Goal: Navigation & Orientation: Find specific page/section

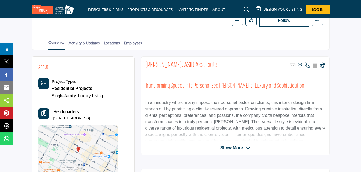
scroll to position [128, 0]
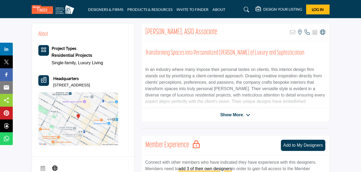
click at [233, 115] on span "Show More" at bounding box center [231, 115] width 23 height 6
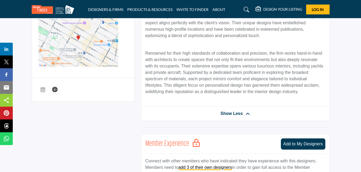
scroll to position [234, 0]
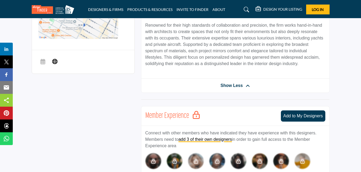
click at [235, 87] on span "Show Less" at bounding box center [232, 85] width 22 height 6
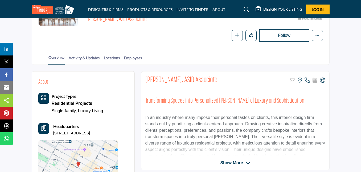
scroll to position [80, 0]
click at [88, 58] on link "Activity & Updates" at bounding box center [83, 59] width 31 height 9
